Goal: Information Seeking & Learning: Understand process/instructions

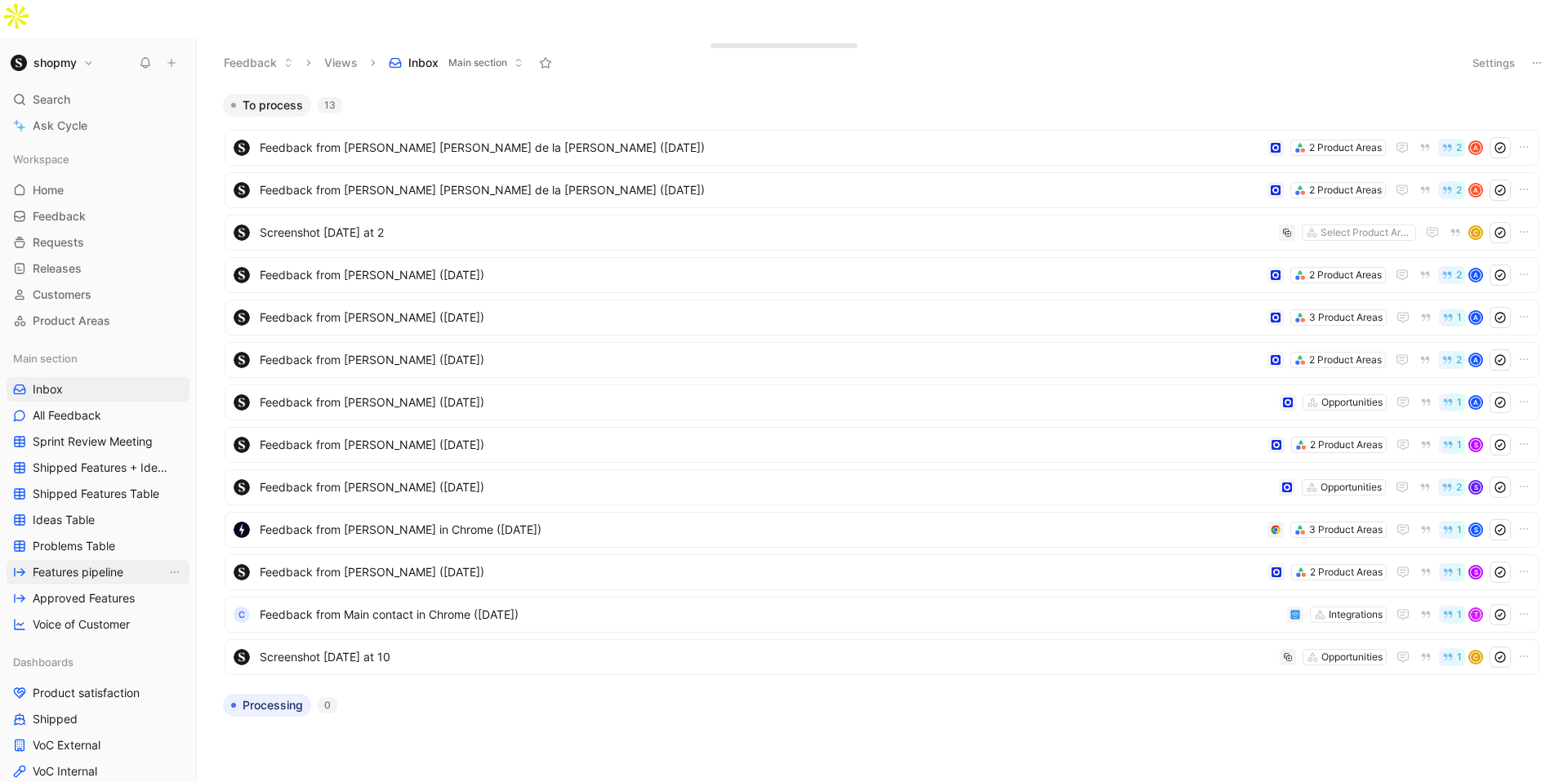
click at [119, 564] on span "Features pipeline" at bounding box center [77, 573] width 90 height 17
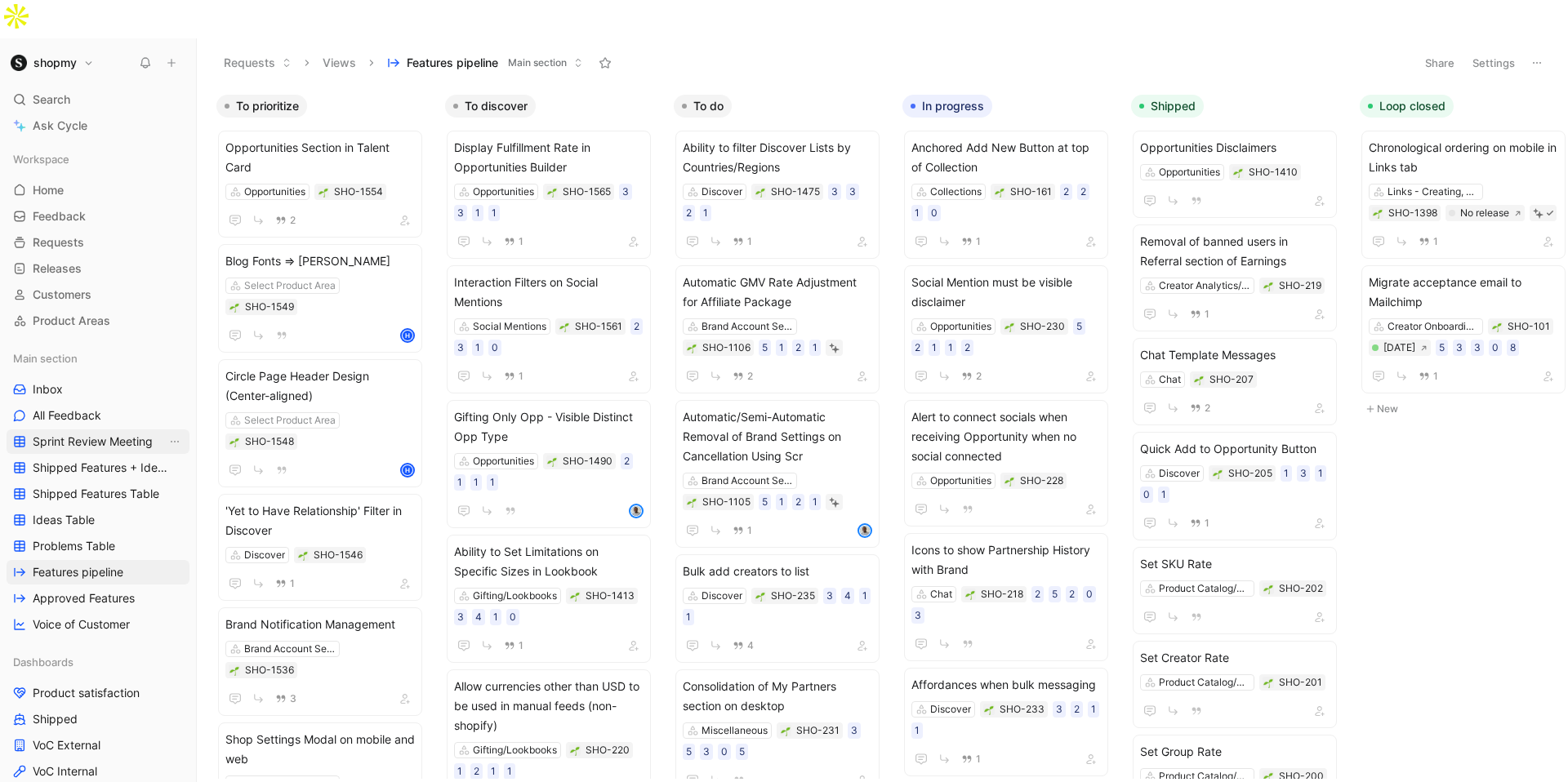
click at [88, 434] on span "Sprint Review Meeting" at bounding box center [92, 442] width 120 height 17
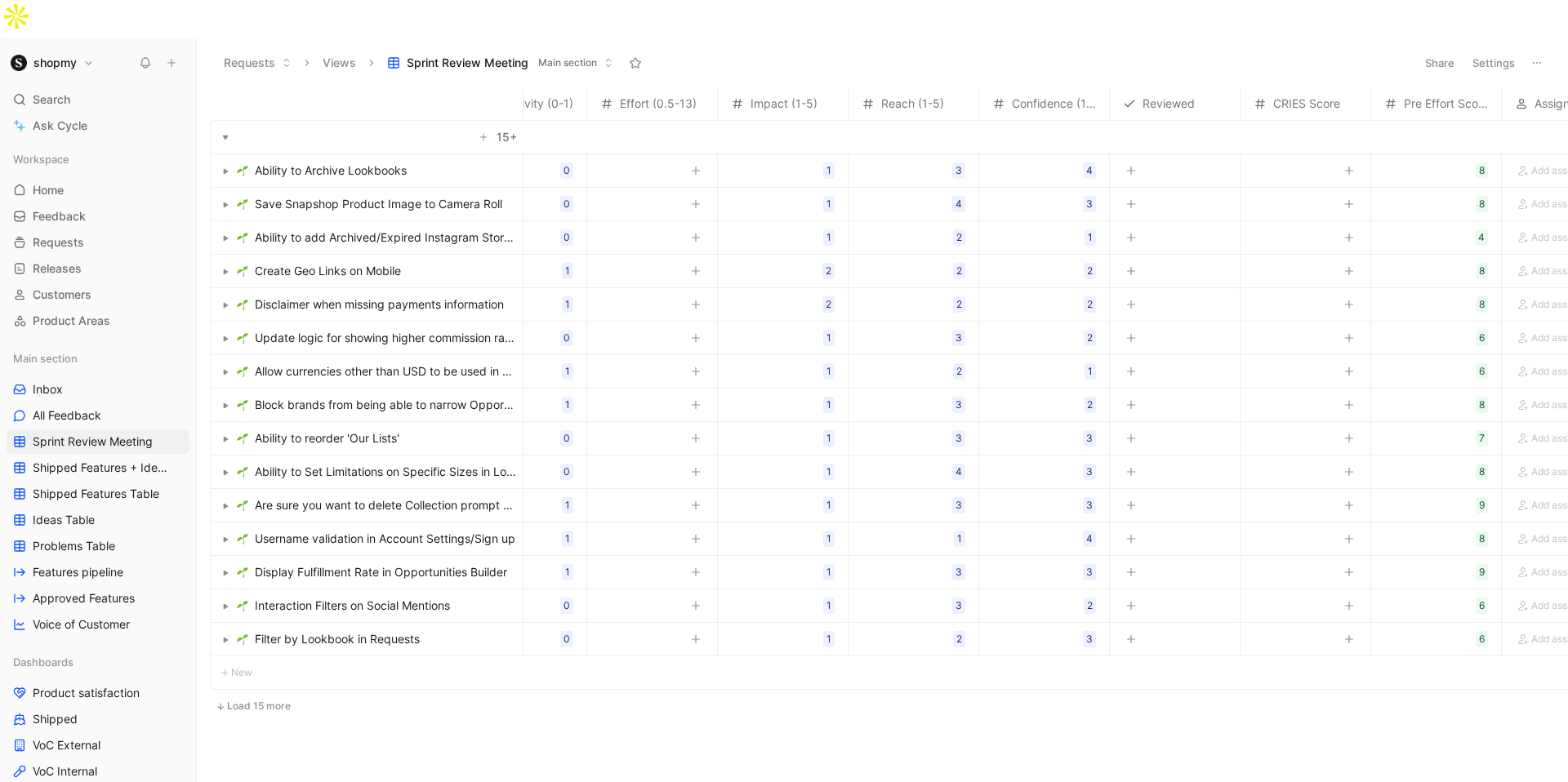
scroll to position [0, 224]
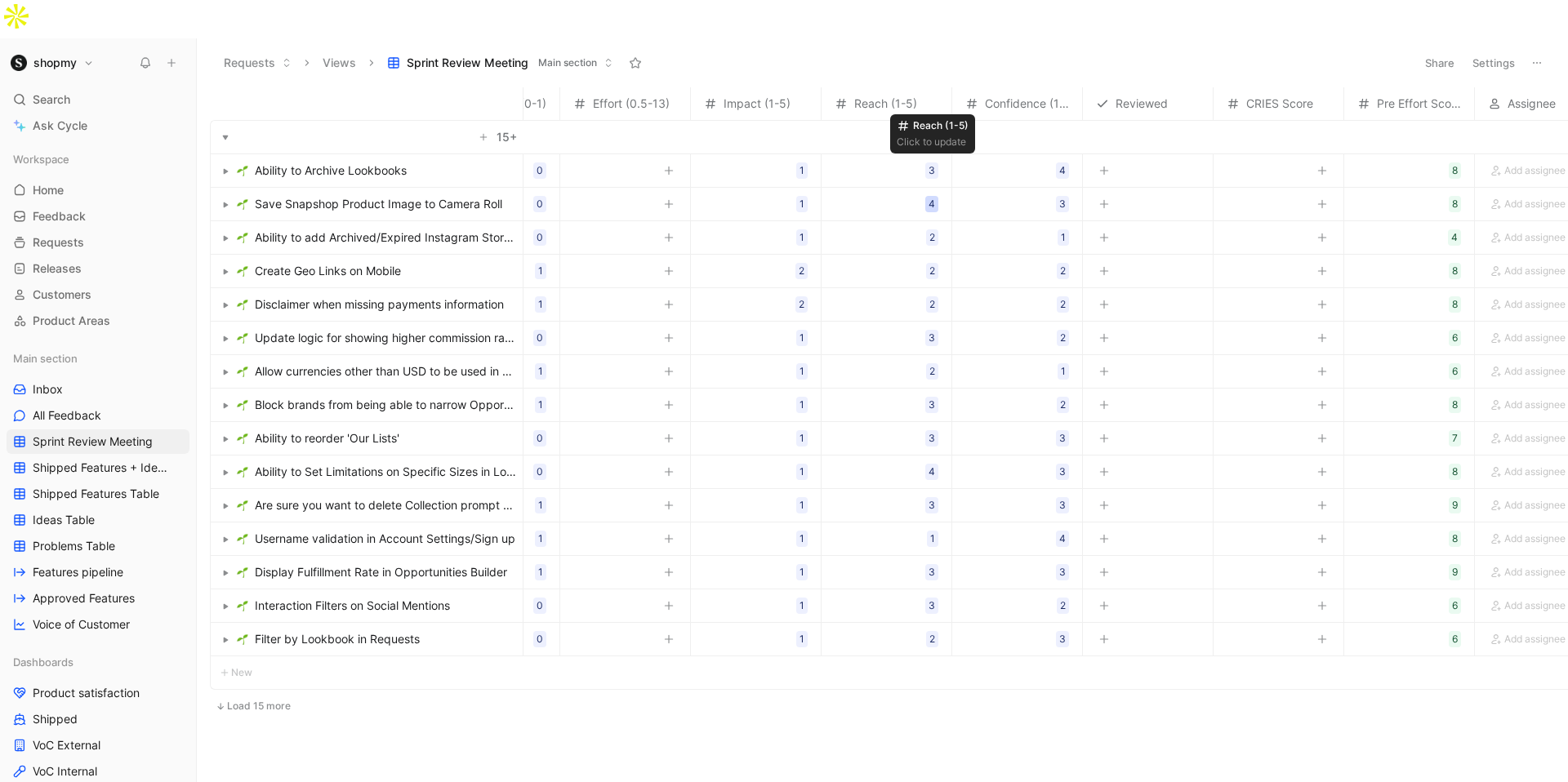
click at [937, 196] on div "4" at bounding box center [932, 204] width 13 height 17
drag, startPoint x: 897, startPoint y: 238, endPoint x: 865, endPoint y: 231, distance: 32.8
click at [865, 231] on input "4" at bounding box center [953, 231] width 202 height 31
type input "5"
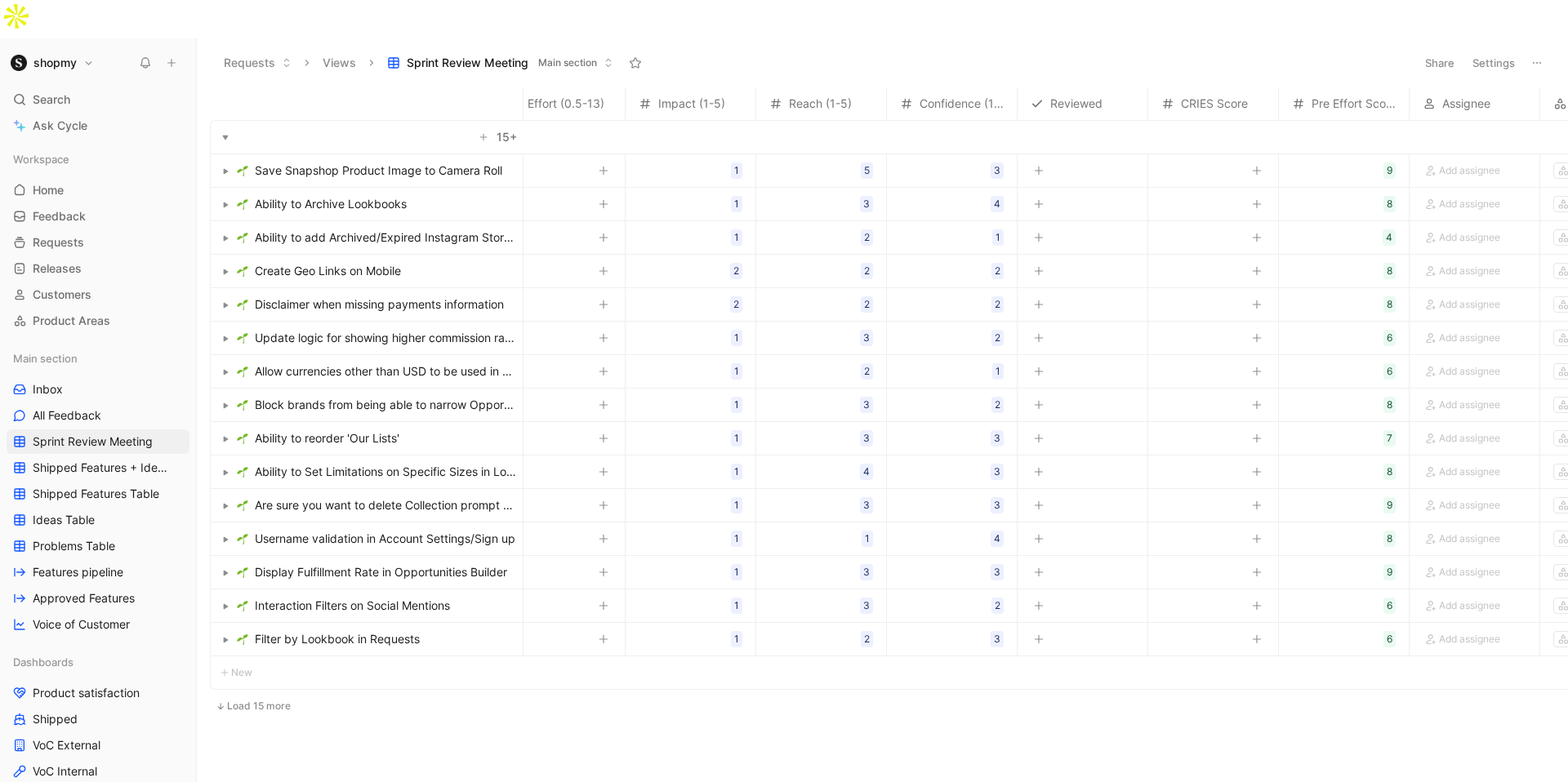
scroll to position [0, 291]
click at [403, 161] on span "Save Snapshop Product Image to Camera Roll" at bounding box center [379, 170] width 248 height 20
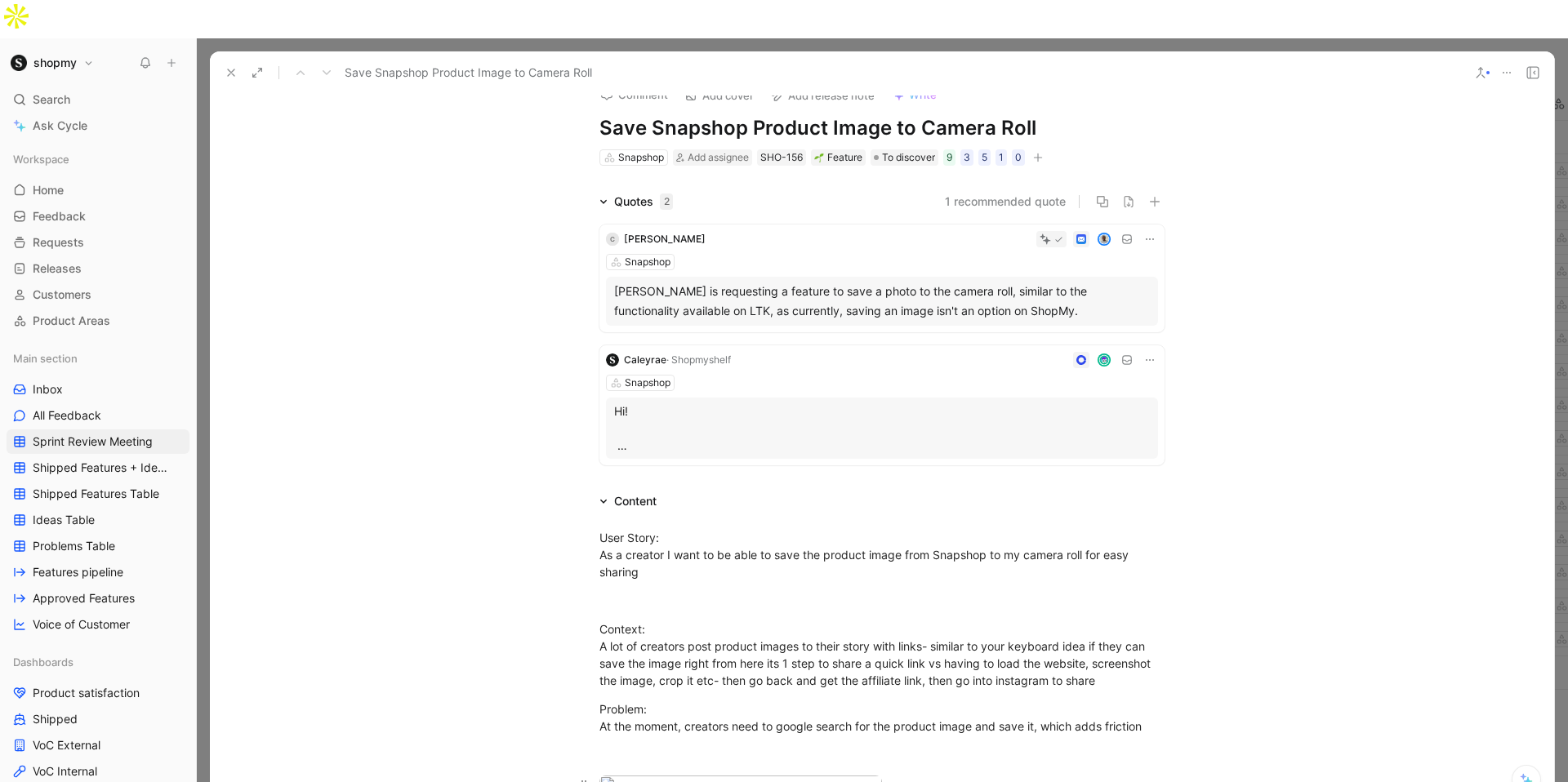
scroll to position [7, 0]
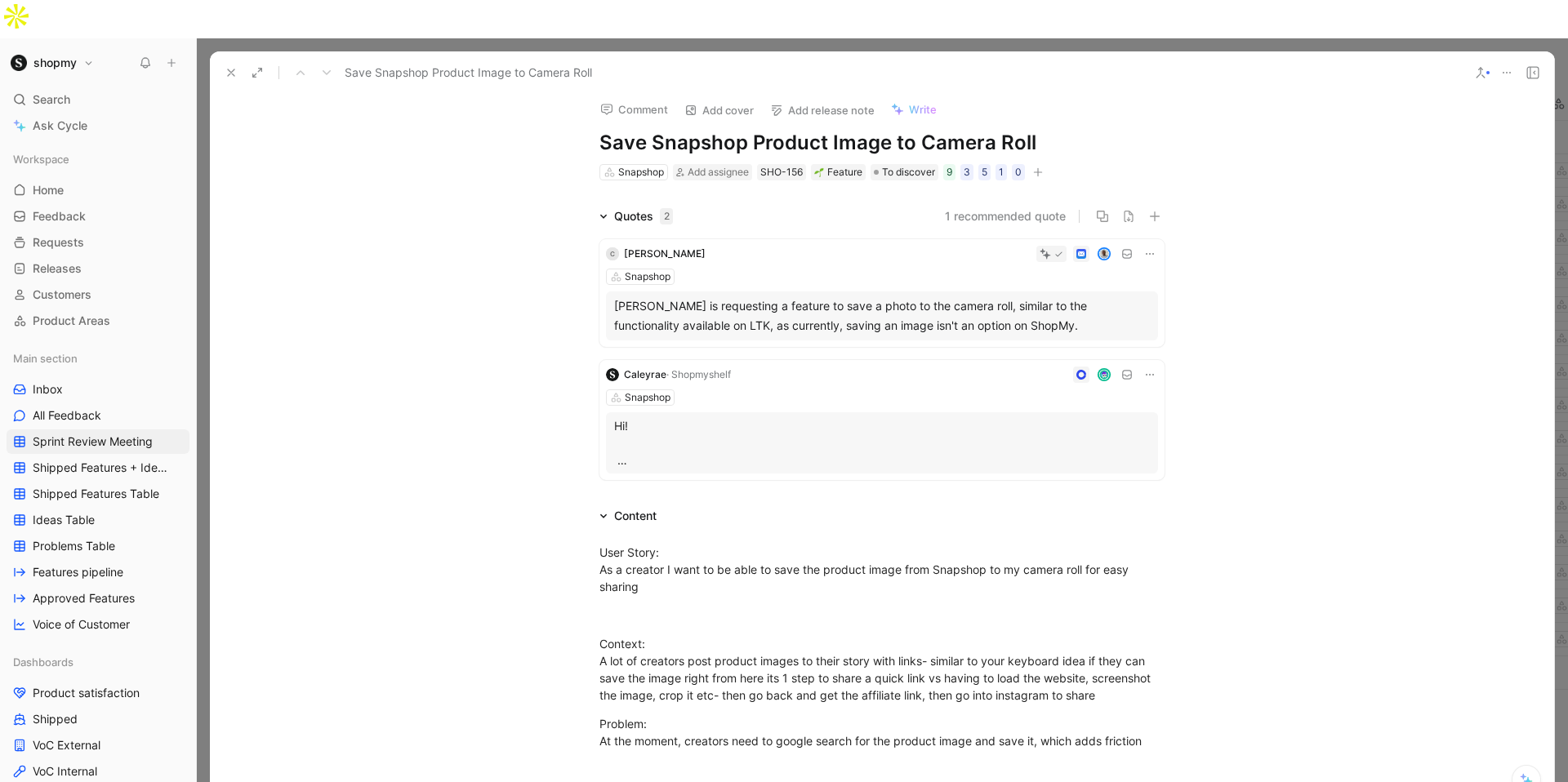
click at [692, 129] on h1 "Save Snapshop Product Image to Camera Roll" at bounding box center [882, 142] width 565 height 26
copy h1 "Save Snapshop Product Image to Camera Roll"
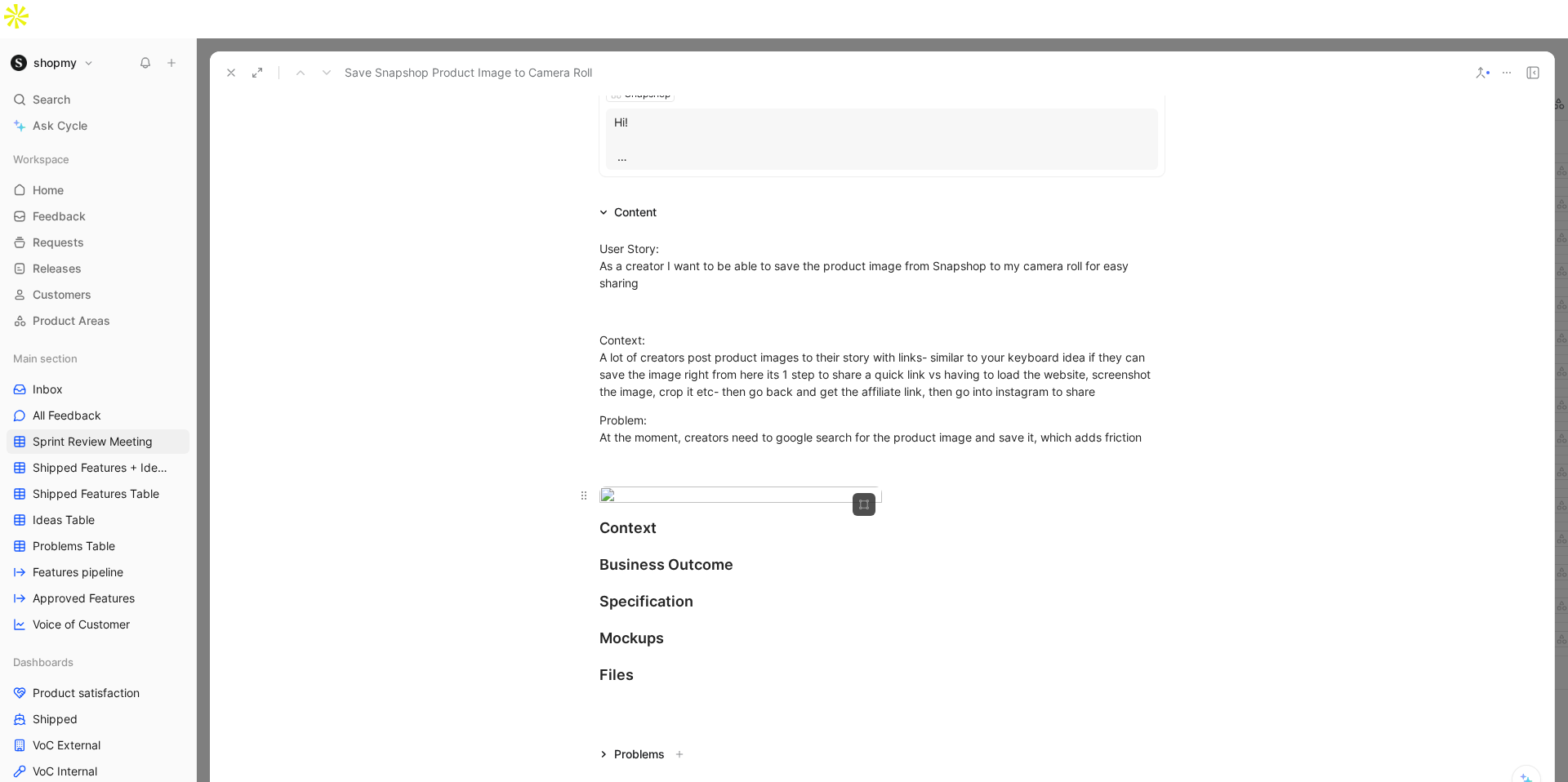
scroll to position [0, 0]
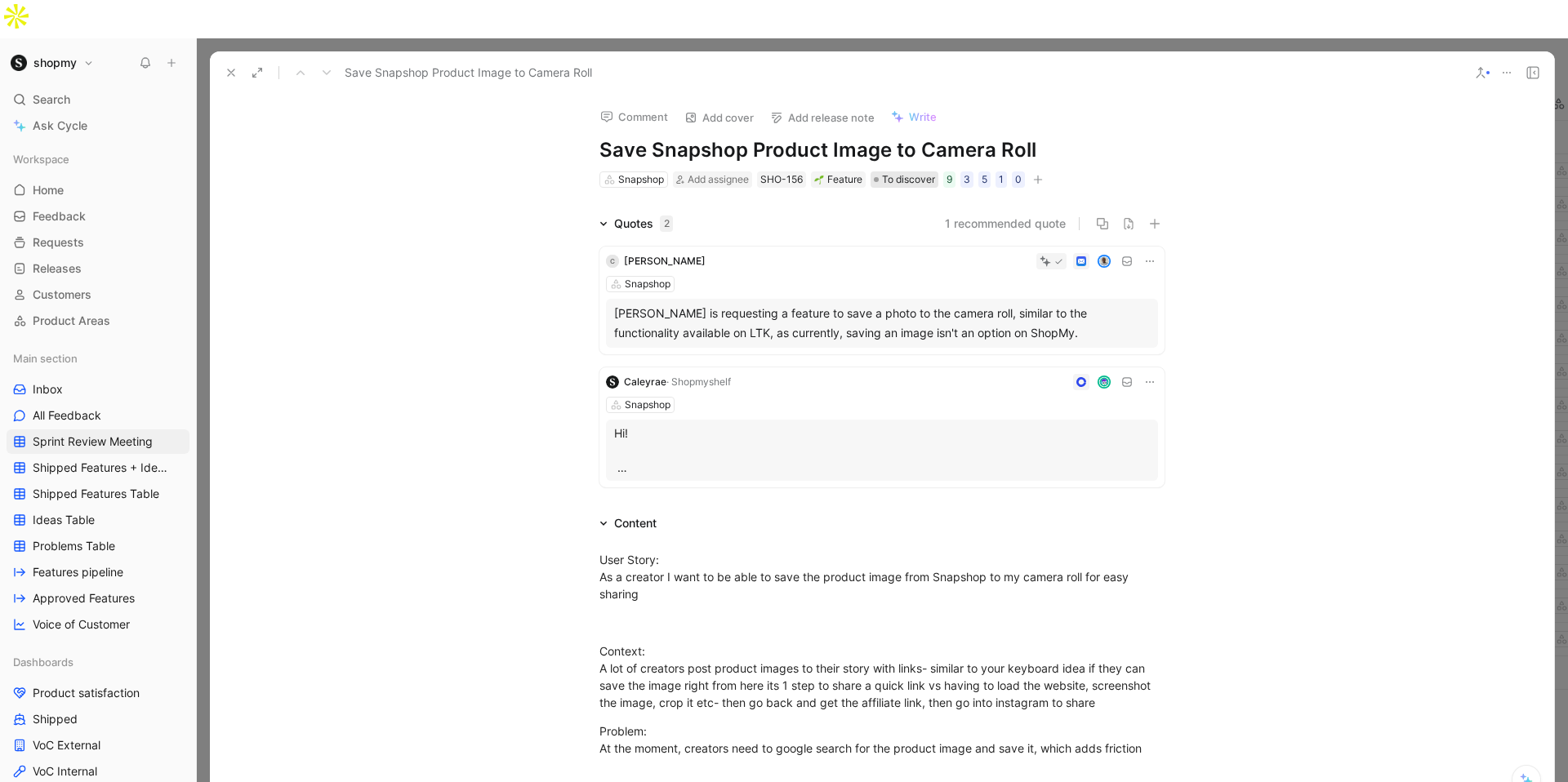
click at [893, 171] on span "To discover" at bounding box center [908, 180] width 53 height 17
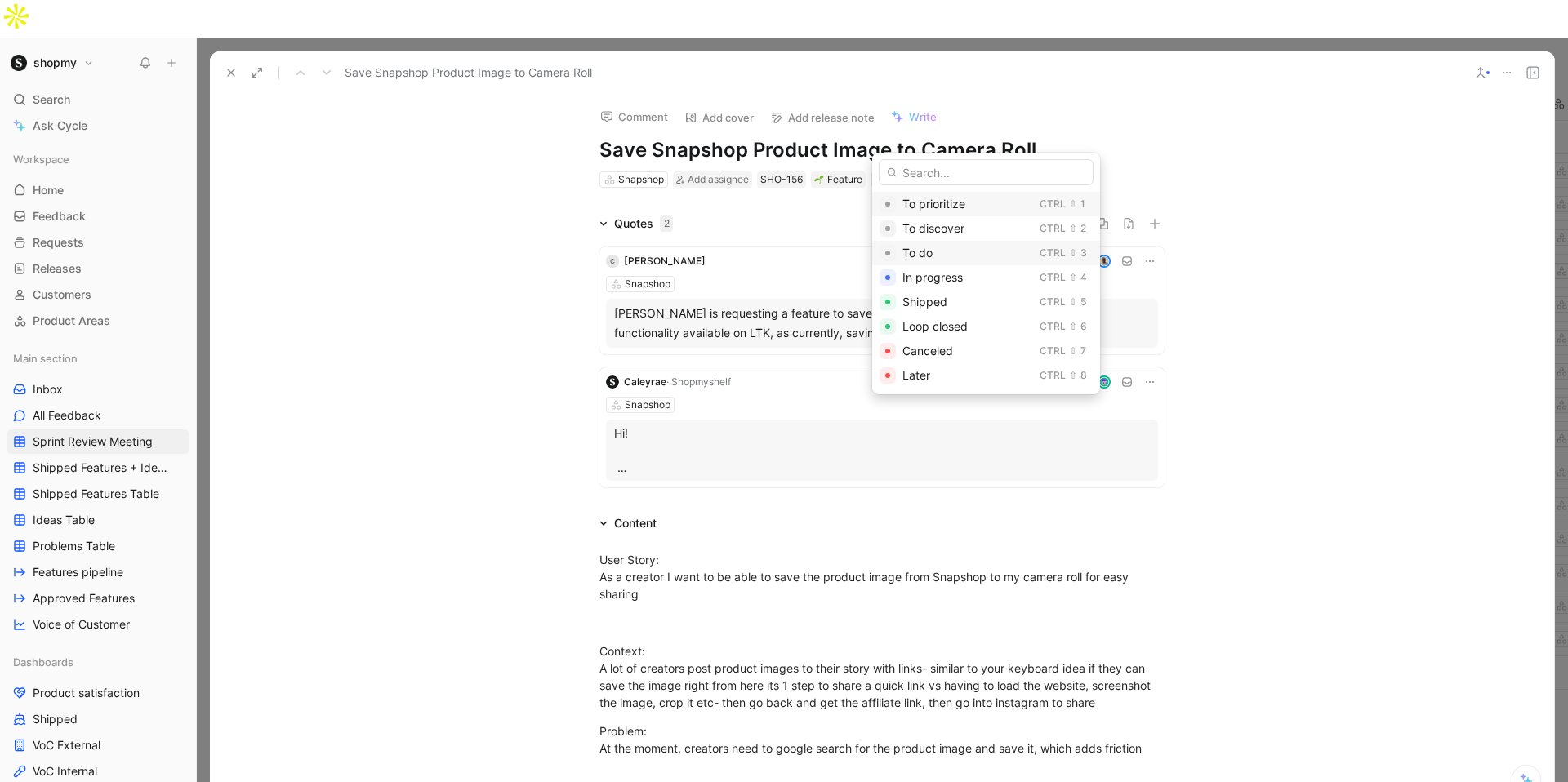
click at [926, 256] on span "To do" at bounding box center [917, 252] width 30 height 14
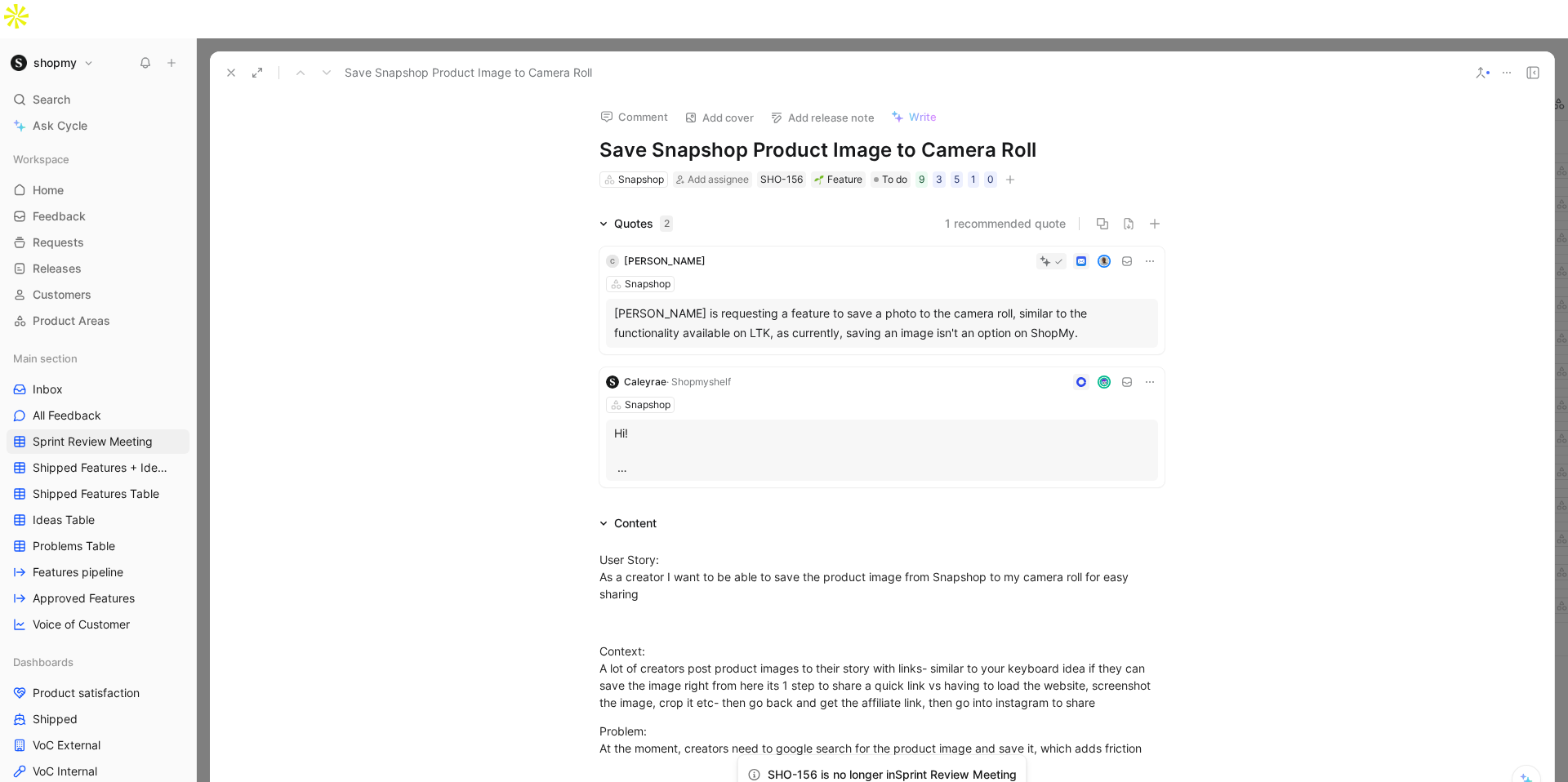
click at [827, 137] on h1 "Save Snapshop Product Image to Camera Roll" at bounding box center [882, 150] width 565 height 26
copy h1 "Save Snapshop Product Image to Camera Roll"
click at [600, 551] on div "User Story: As a creator I want to be able to save the product image from Snaps…" at bounding box center [882, 576] width 565 height 51
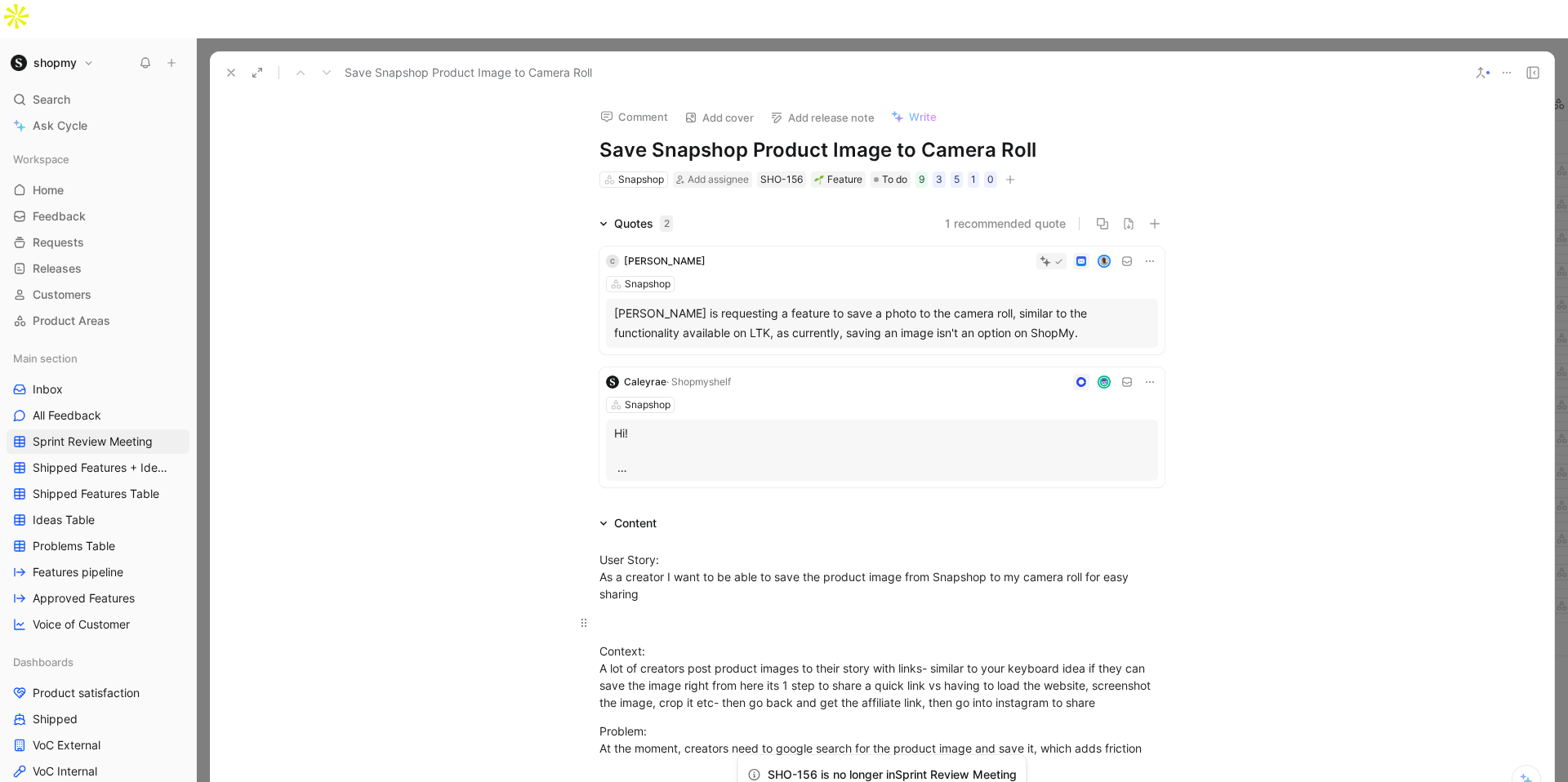
drag, startPoint x: 602, startPoint y: 521, endPoint x: 634, endPoint y: 586, distance: 72.4
click at [634, 586] on div "User Story: As a creator I want to be able to save the product image from Snaps…" at bounding box center [882, 775] width 1345 height 483
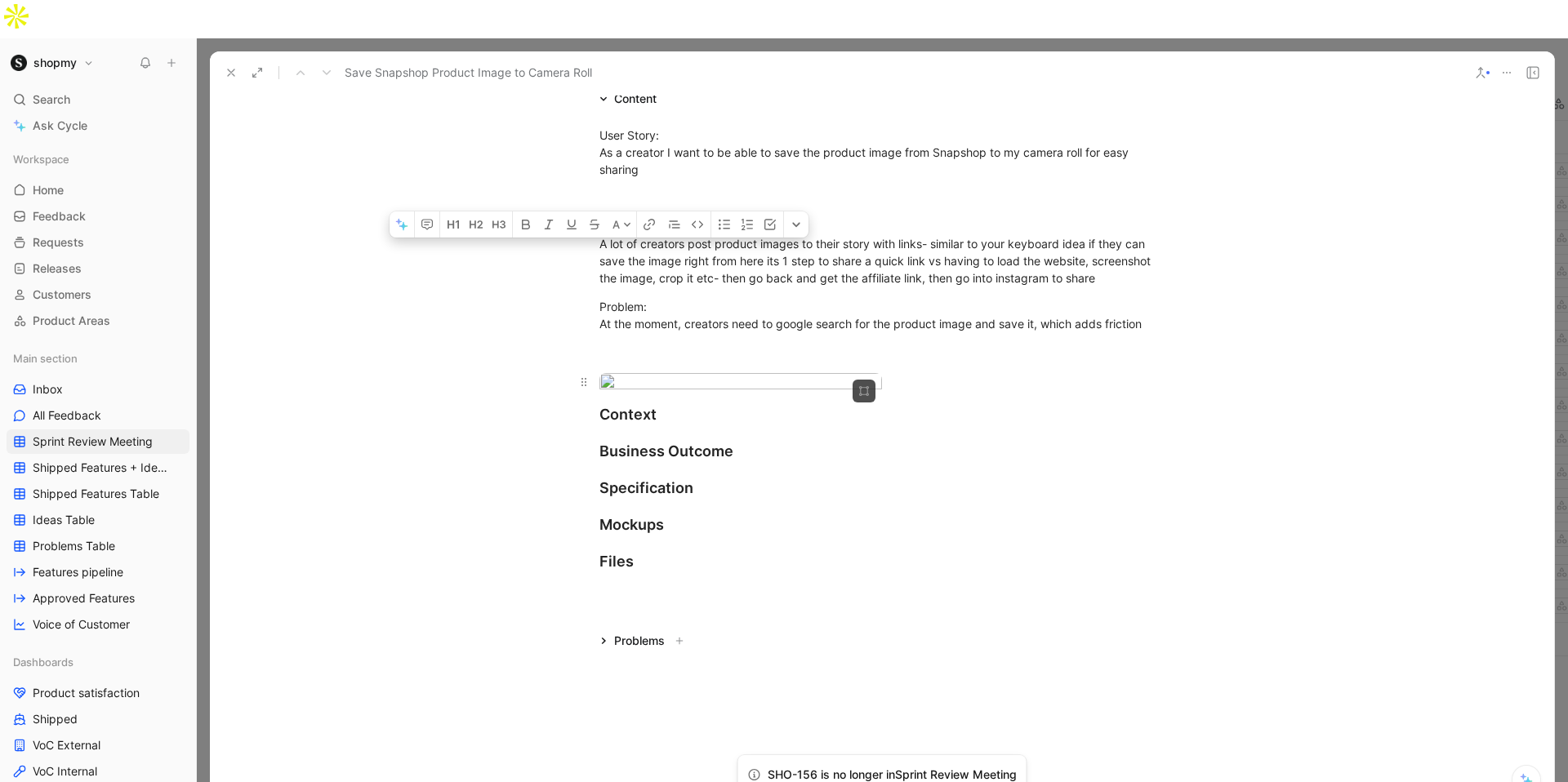
click at [853, 467] on body "shopmy Search ⌘ K Ask Cycle Workspace Home G then H Feedback G then F Requests …" at bounding box center [784, 391] width 1568 height 782
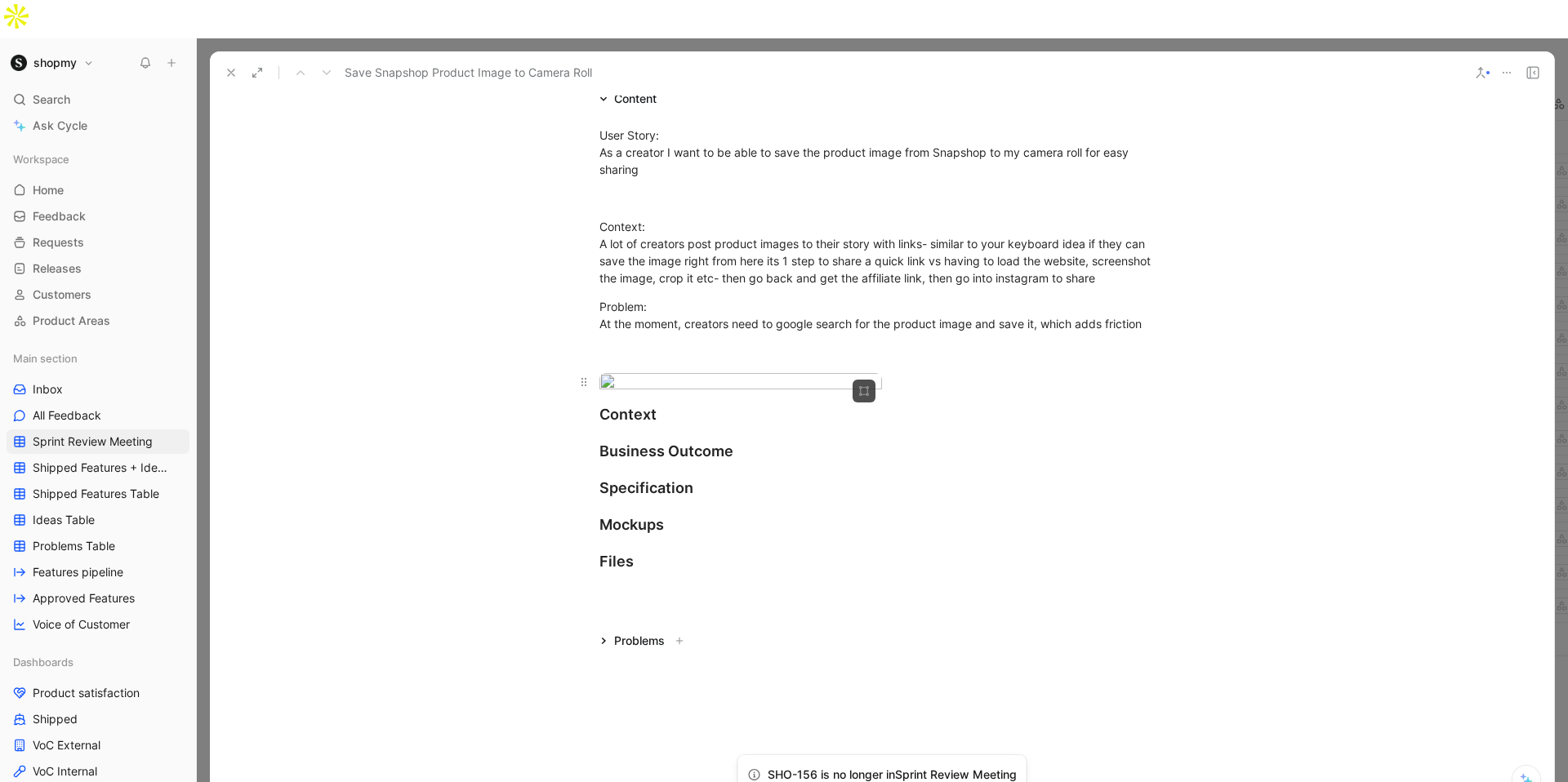
scroll to position [399, 0]
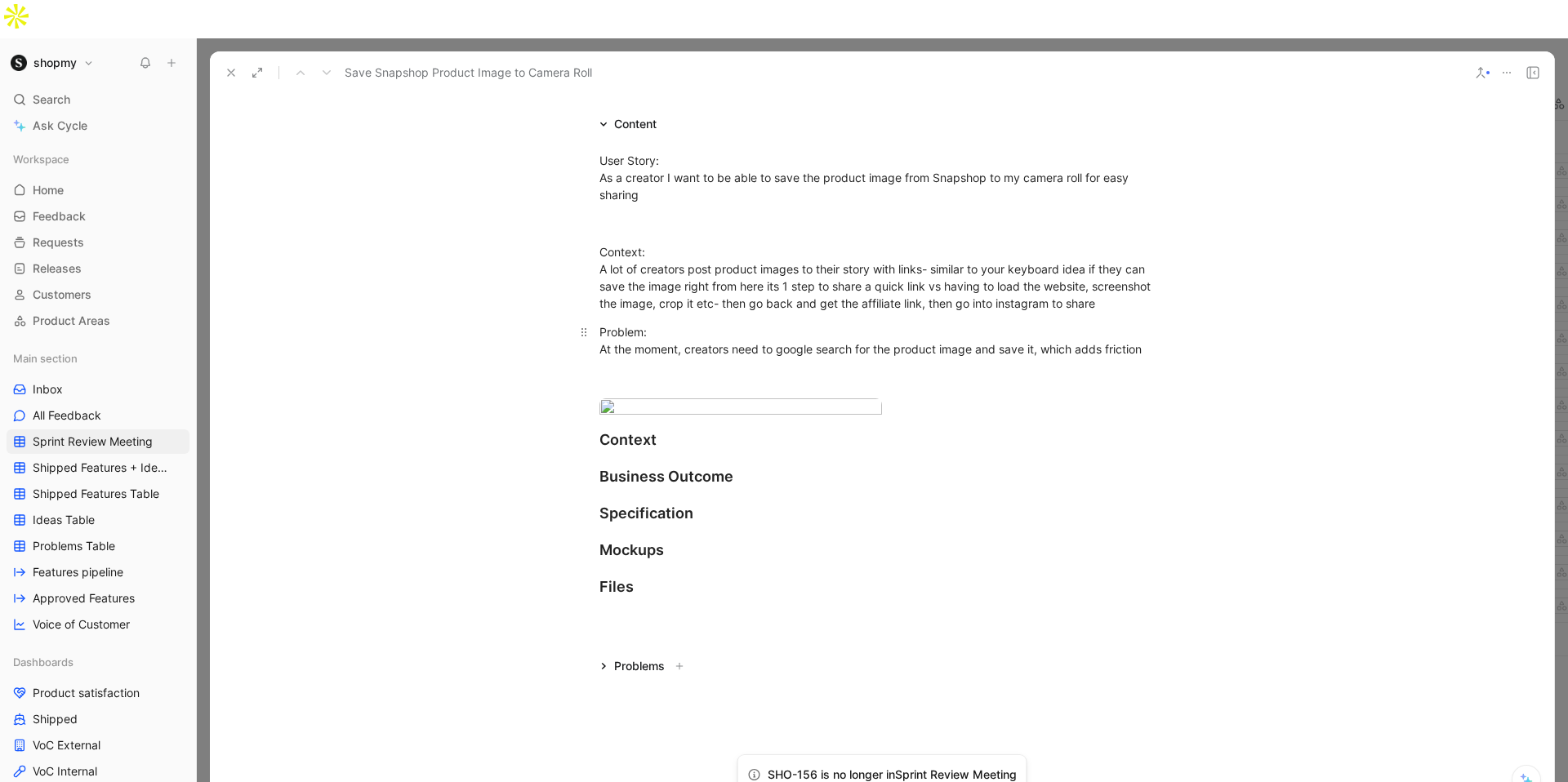
click at [1153, 323] on div "Problem: At the moment, creators need to google search for the product image an…" at bounding box center [882, 357] width 565 height 69
copy div "User Story: As a creator I want to be able to save the product image from Snaps…"
